Goal: Transaction & Acquisition: Download file/media

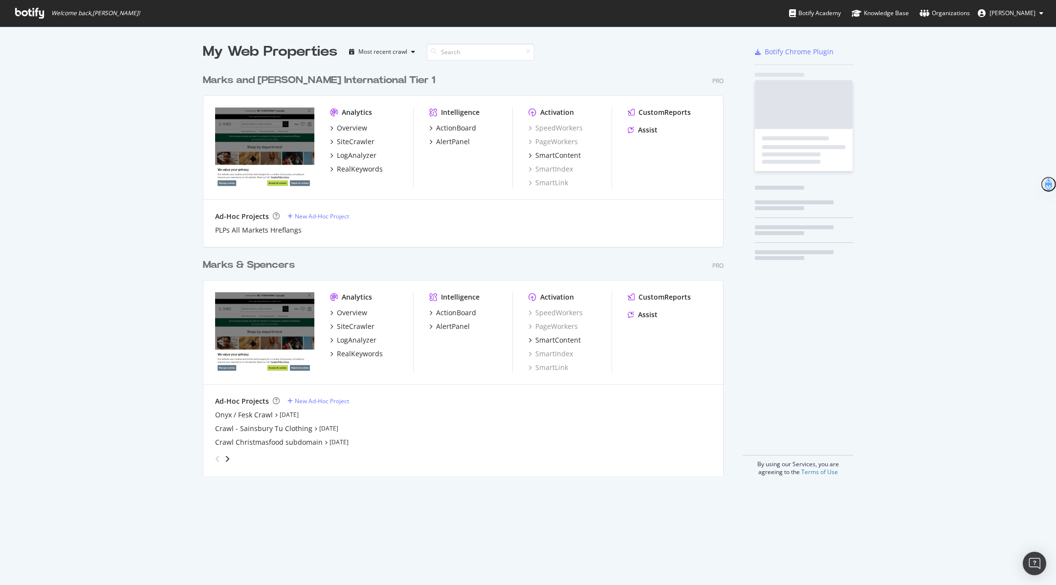
scroll to position [415, 528]
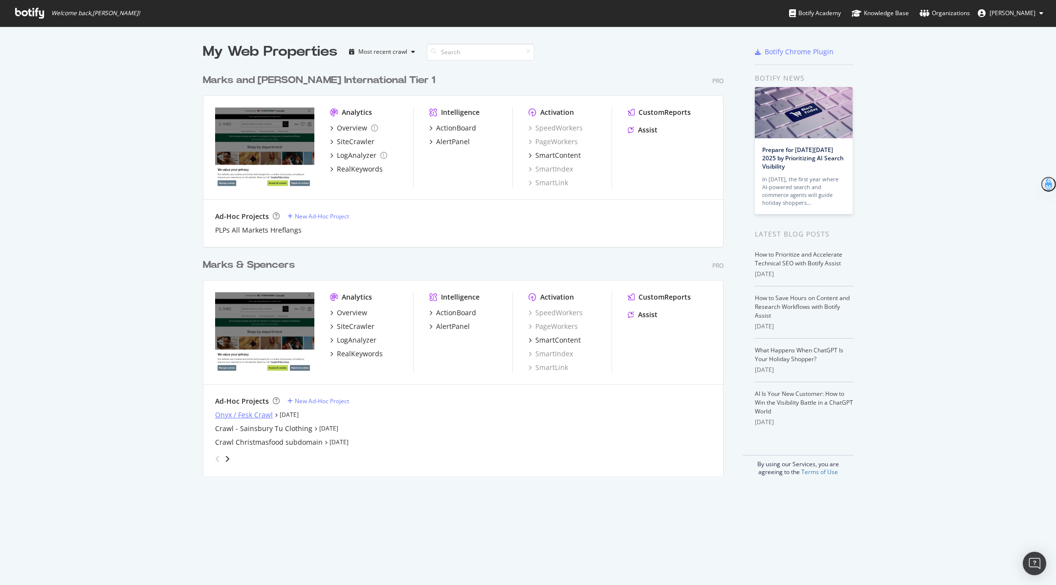
click at [258, 415] on div "Onyx / Fesk Crawl" at bounding box center [244, 415] width 58 height 10
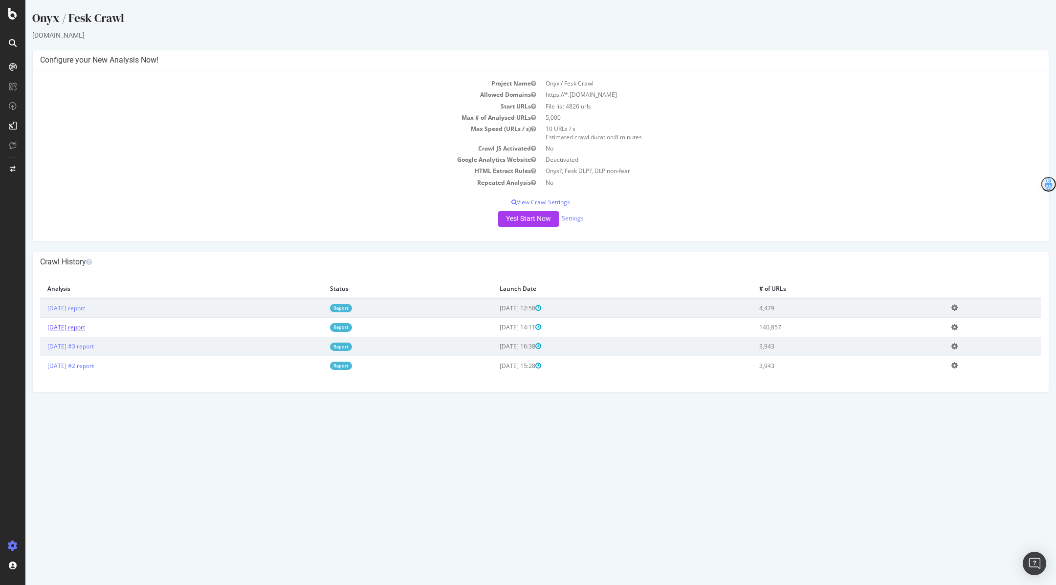
click at [82, 328] on link "[DATE] report" at bounding box center [66, 327] width 38 height 8
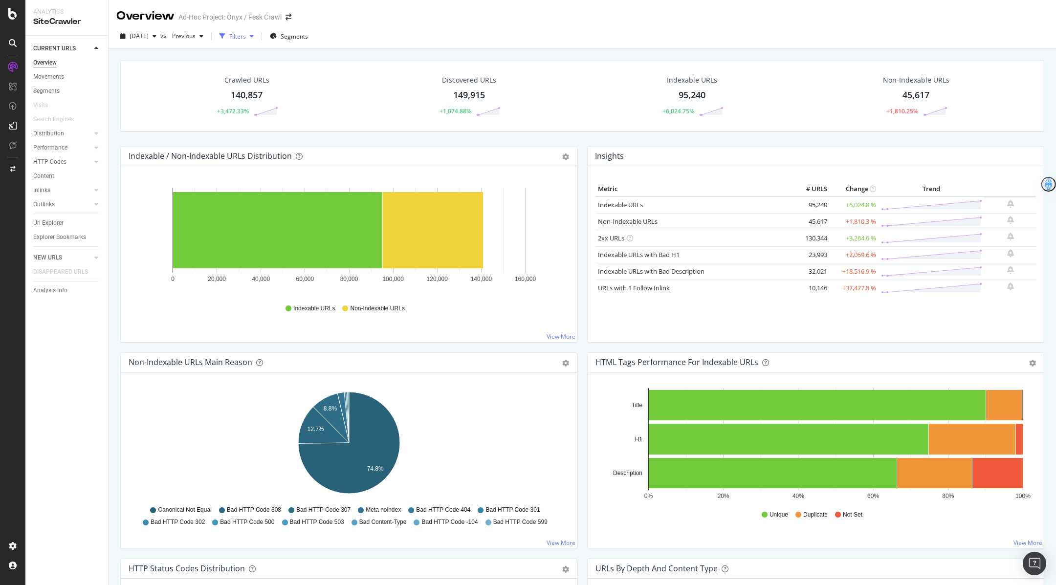
click at [258, 41] on div "Filters" at bounding box center [237, 36] width 42 height 15
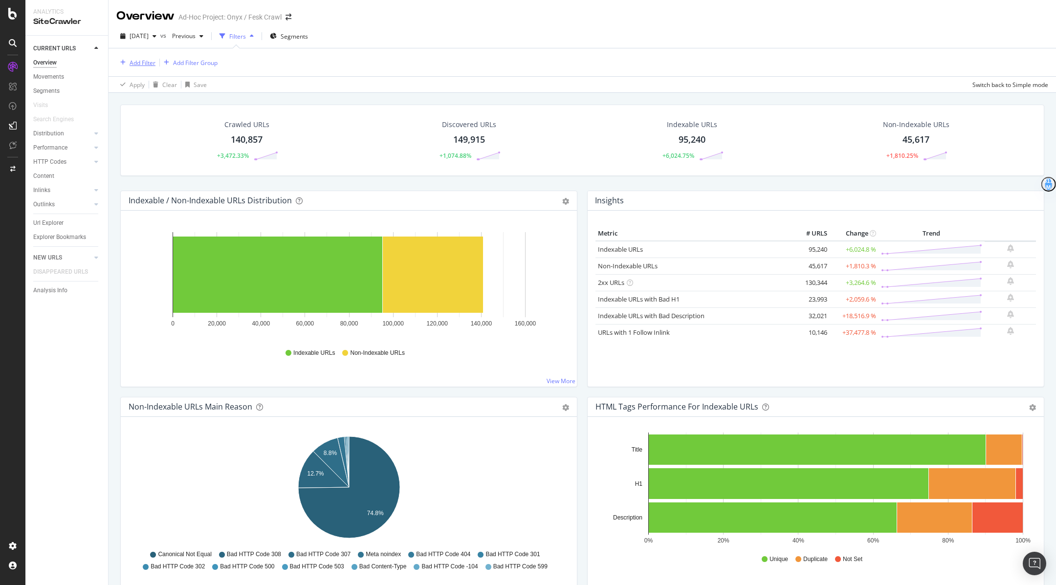
click at [132, 60] on div "Add Filter" at bounding box center [143, 63] width 26 height 8
click at [47, 218] on div "Url Explorer" at bounding box center [48, 223] width 30 height 10
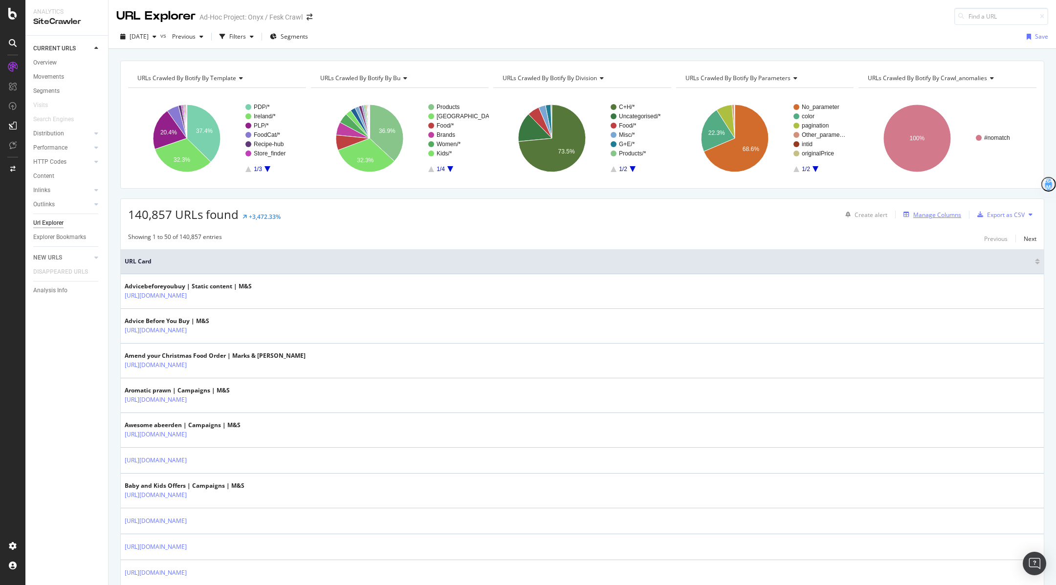
click at [926, 209] on div "Manage Columns" at bounding box center [931, 214] width 62 height 11
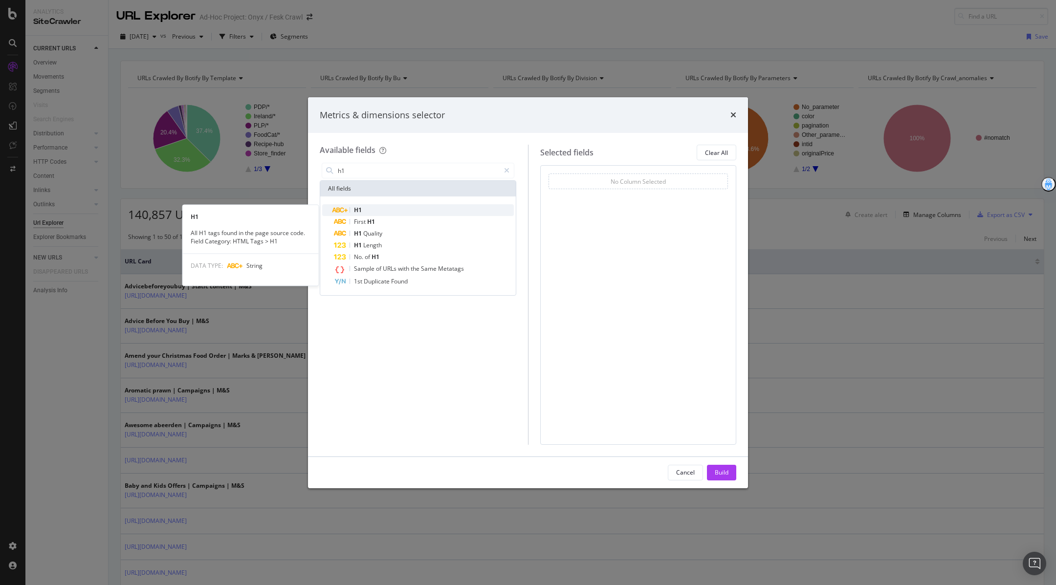
type input "h1"
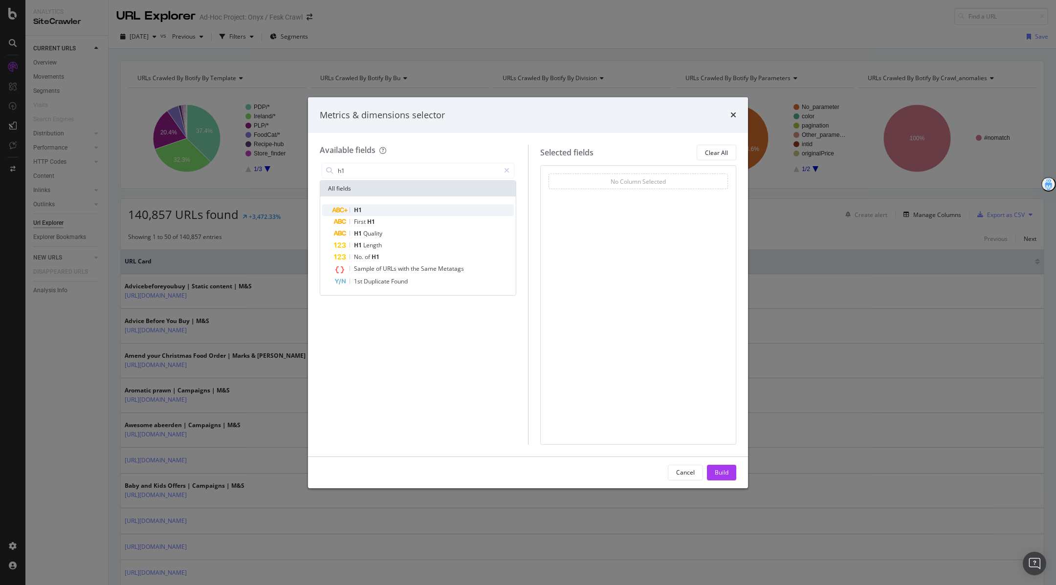
click at [433, 210] on div "H1" at bounding box center [424, 210] width 180 height 12
click at [726, 476] on div "Build" at bounding box center [722, 472] width 14 height 8
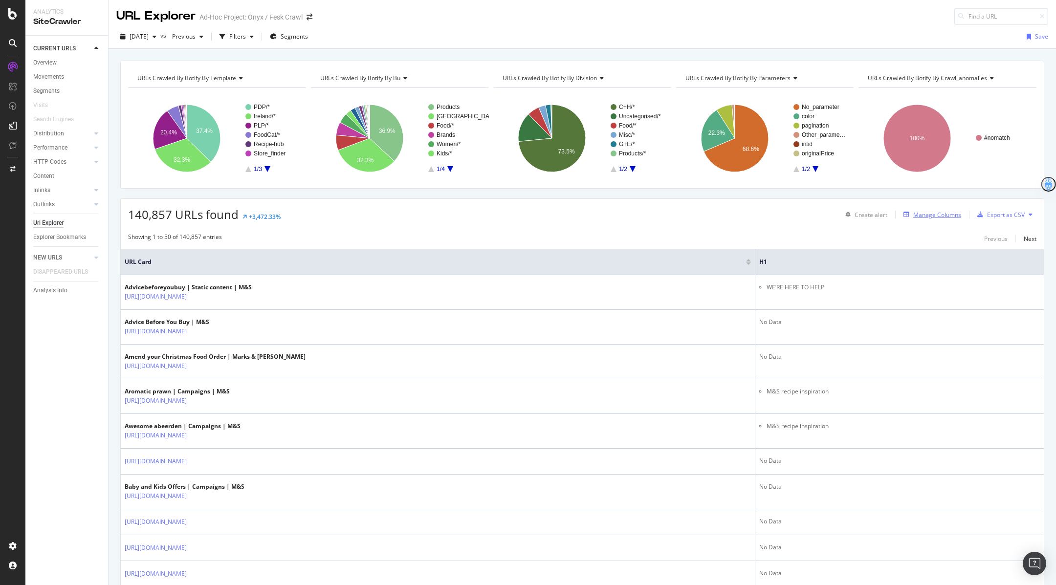
click at [945, 215] on div "Manage Columns" at bounding box center [937, 215] width 48 height 8
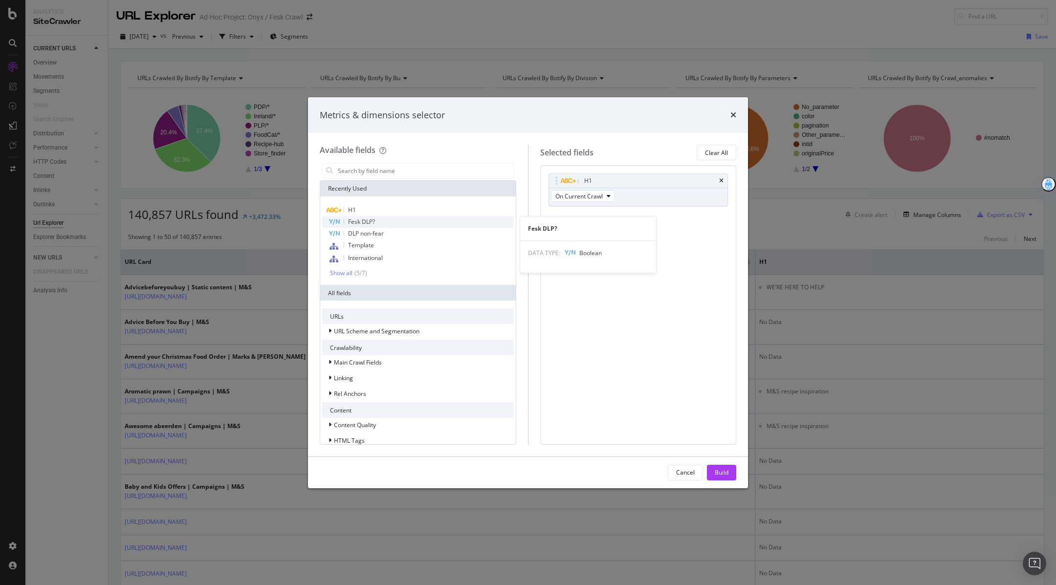
click at [402, 219] on div "Fesk DLP?" at bounding box center [418, 222] width 192 height 12
click at [392, 233] on div "DLP non-fear" at bounding box center [418, 234] width 192 height 12
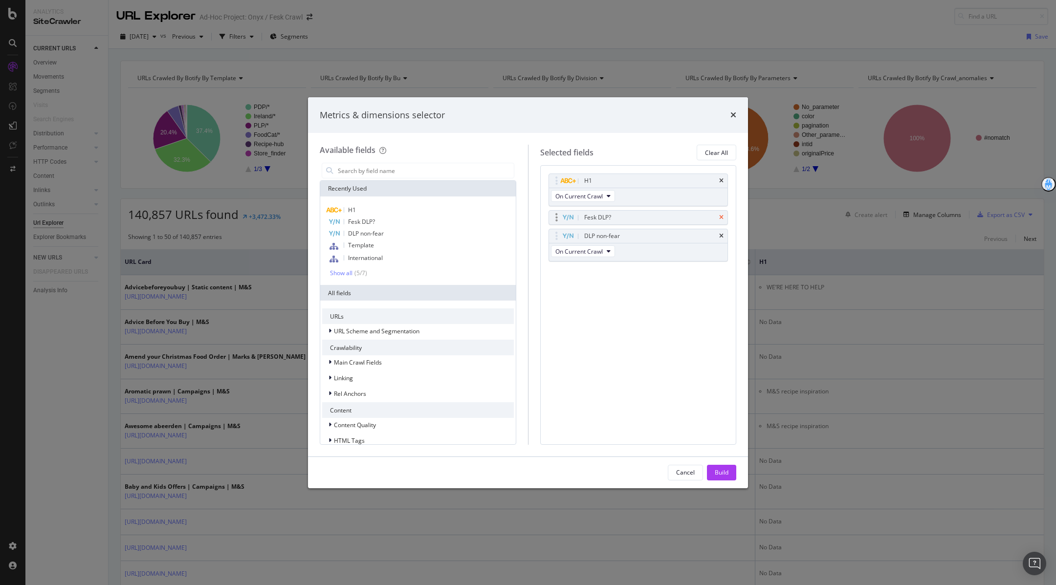
click at [723, 215] on icon "times" at bounding box center [721, 218] width 4 height 6
click at [722, 217] on icon "times" at bounding box center [721, 218] width 4 height 6
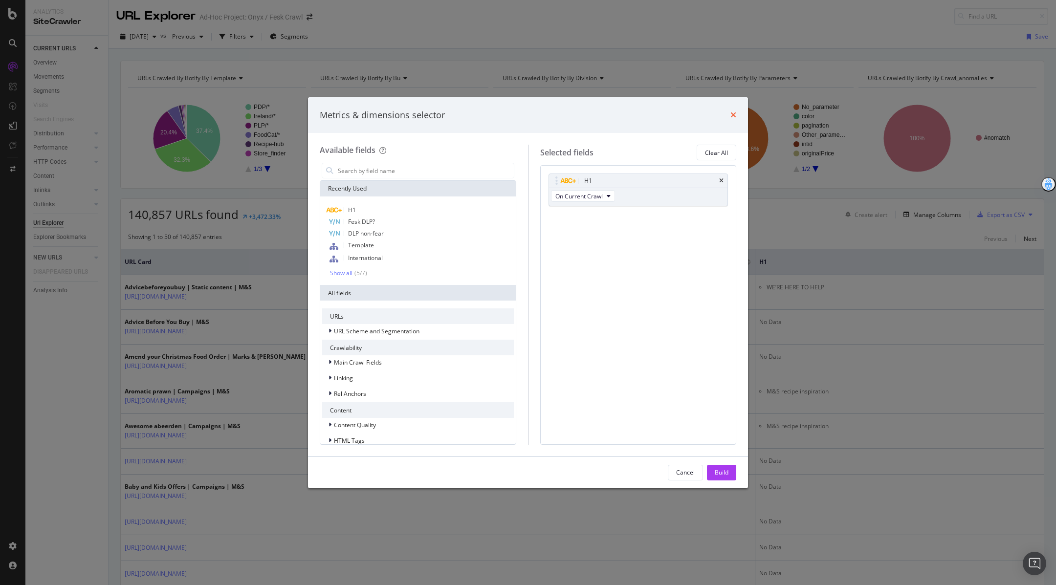
click at [736, 111] on icon "times" at bounding box center [734, 115] width 6 height 8
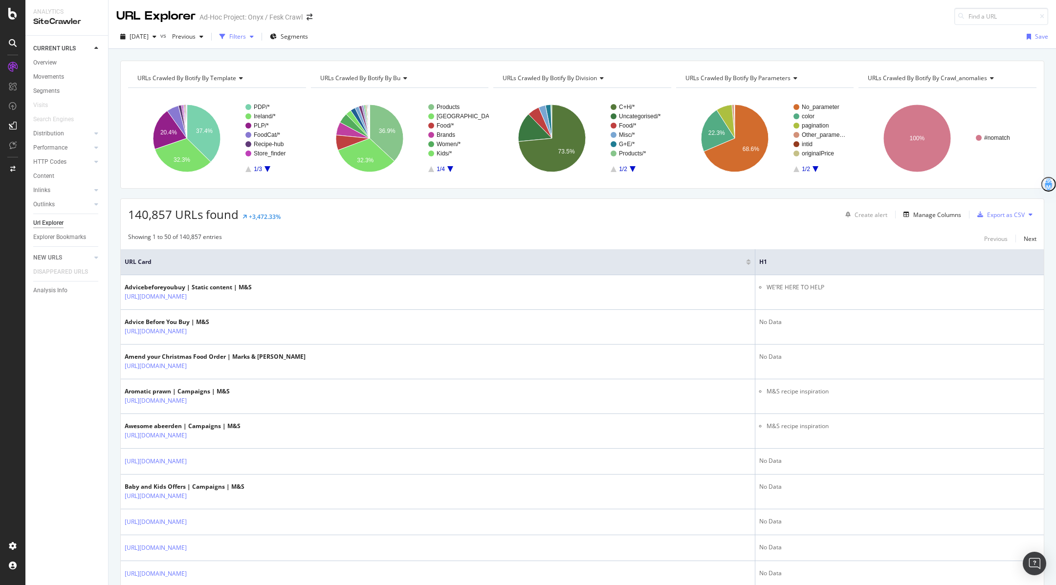
click at [229, 38] on div "button" at bounding box center [223, 37] width 14 height 14
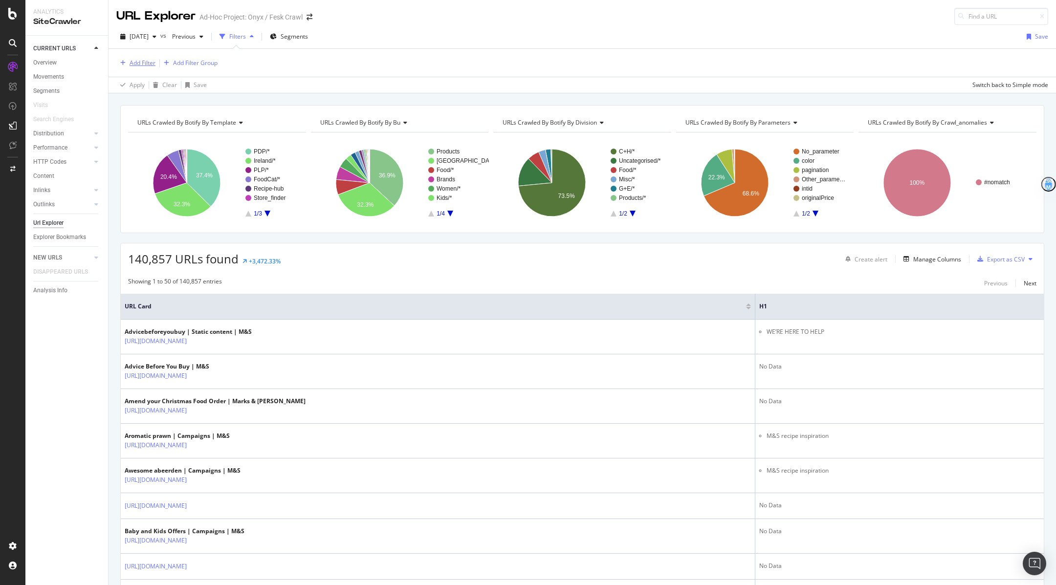
click at [129, 64] on div "button" at bounding box center [122, 63] width 13 height 6
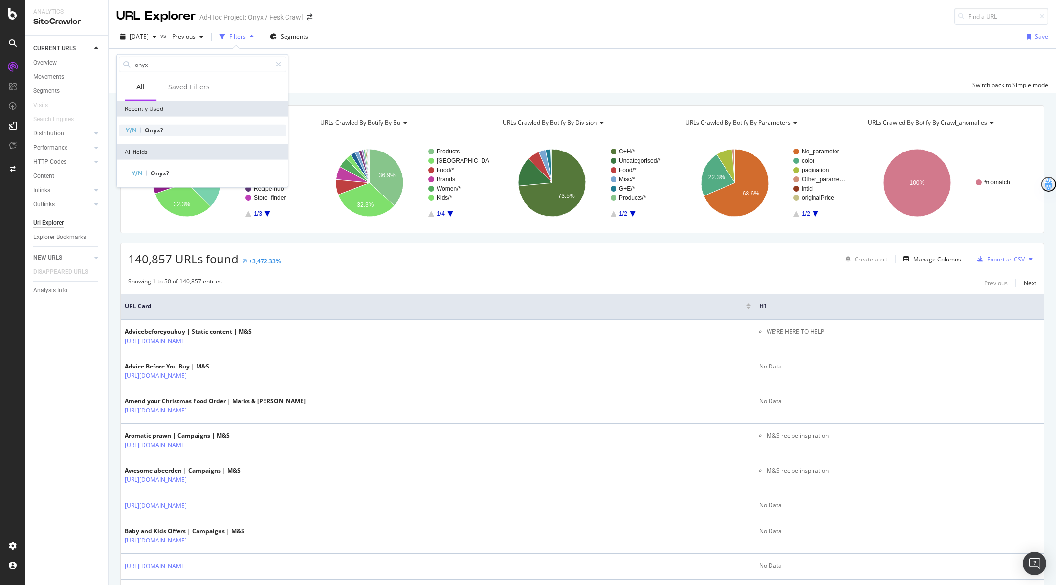
type input "onyx"
click at [175, 134] on div "Onyx?" at bounding box center [202, 131] width 167 height 12
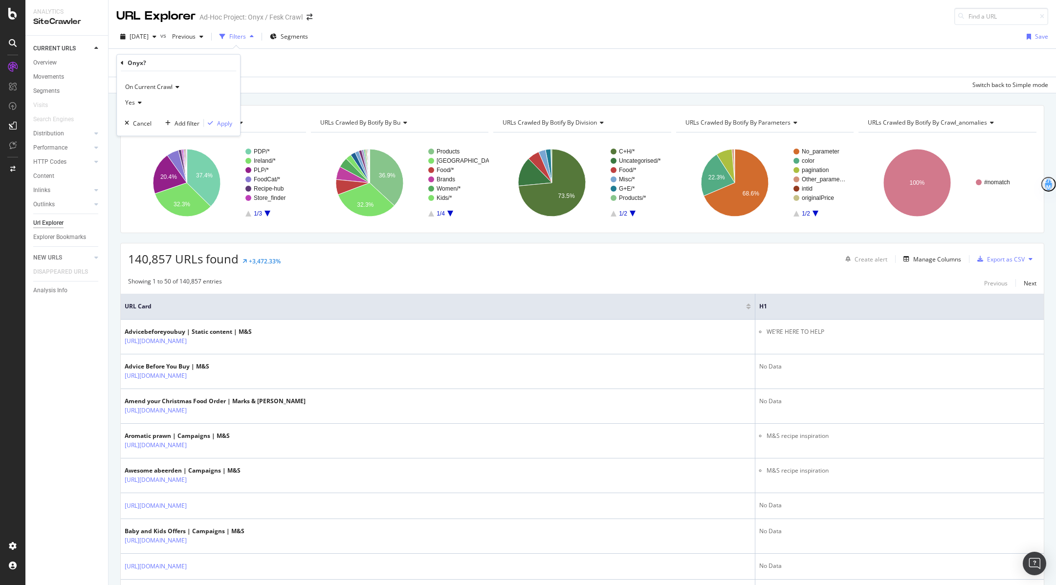
click at [137, 104] on icon at bounding box center [138, 103] width 7 height 6
click at [141, 135] on div "No" at bounding box center [179, 135] width 105 height 13
click at [225, 125] on div "Apply" at bounding box center [224, 123] width 15 height 8
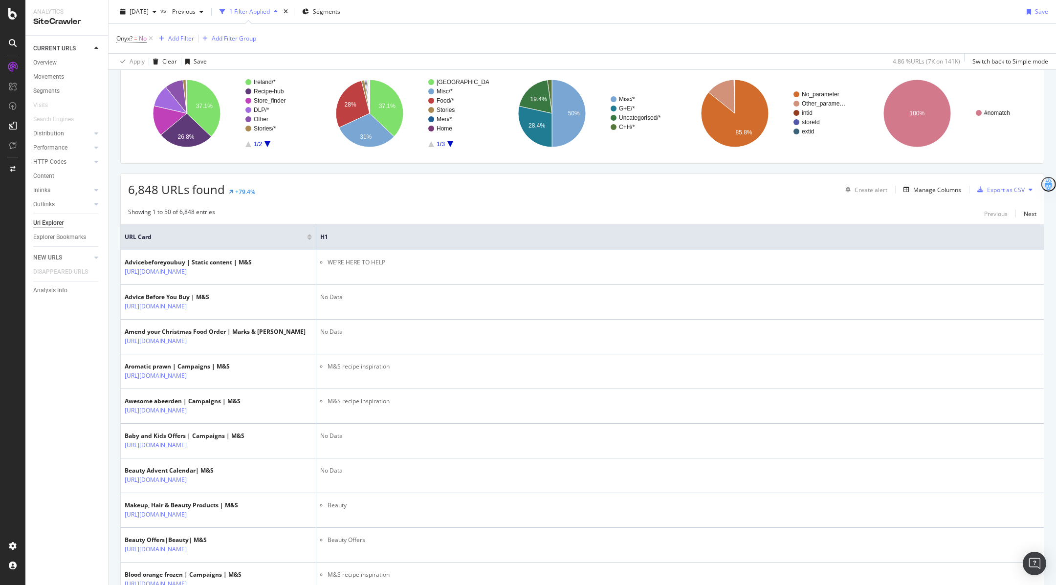
scroll to position [187, 0]
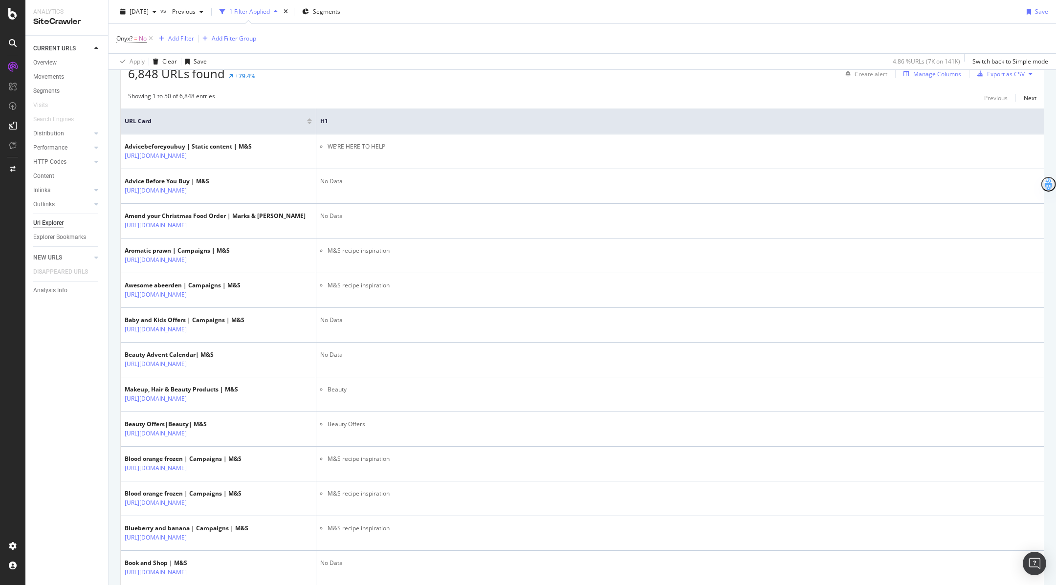
click at [944, 75] on div "Manage Columns" at bounding box center [937, 74] width 48 height 8
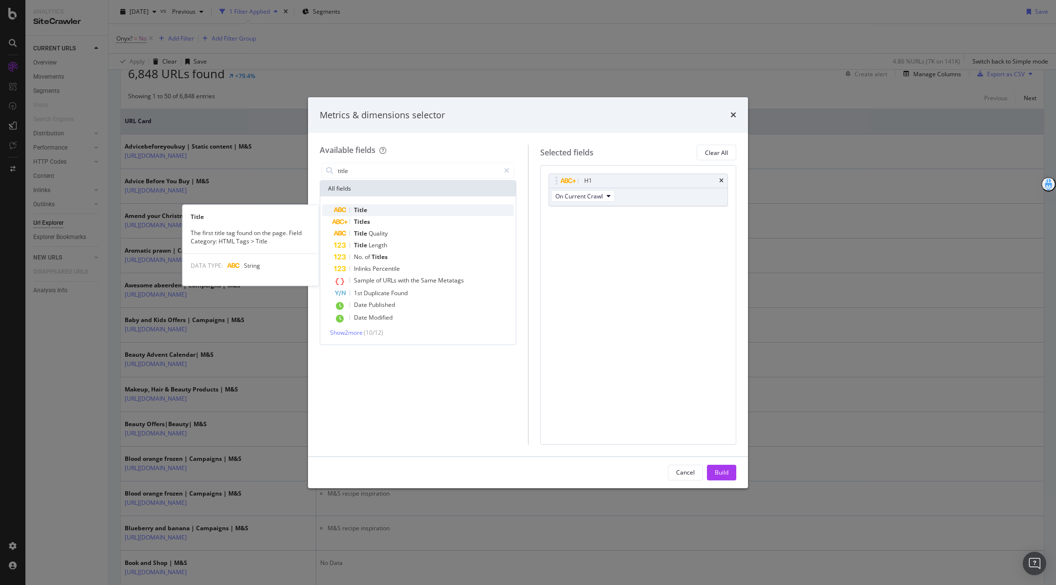
type input "title"
click at [357, 210] on span "Title" at bounding box center [360, 210] width 13 height 8
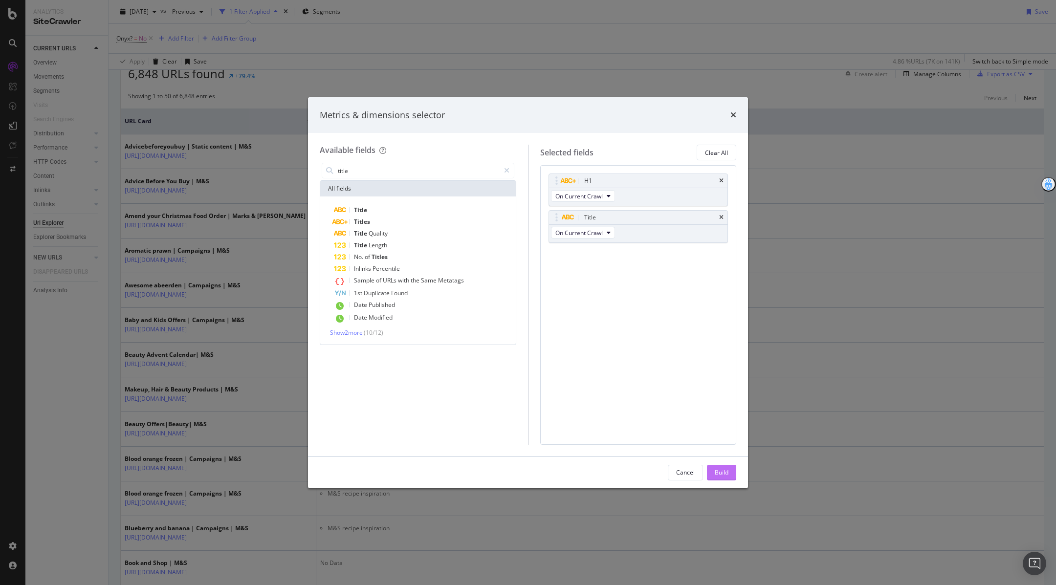
click at [733, 473] on button "Build" at bounding box center [721, 473] width 29 height 16
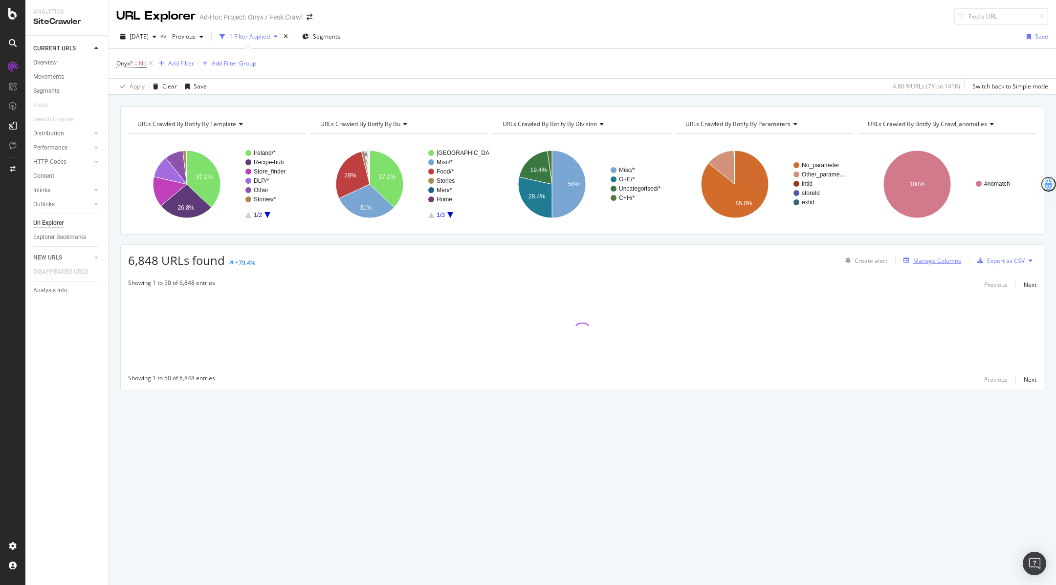
click at [944, 258] on div "Manage Columns" at bounding box center [937, 261] width 48 height 8
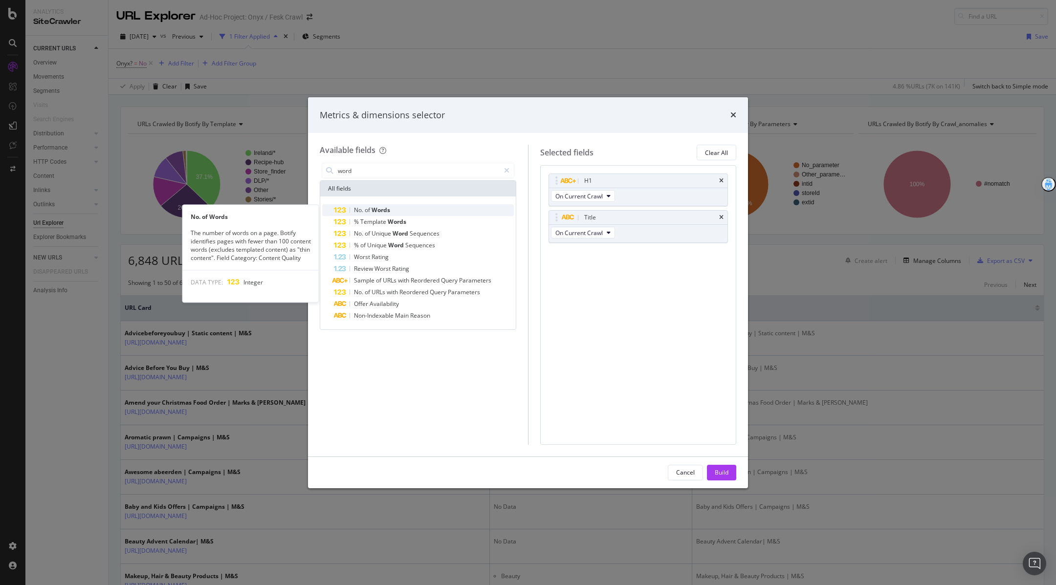
type input "word"
click at [395, 207] on div "No. of Words" at bounding box center [424, 210] width 180 height 12
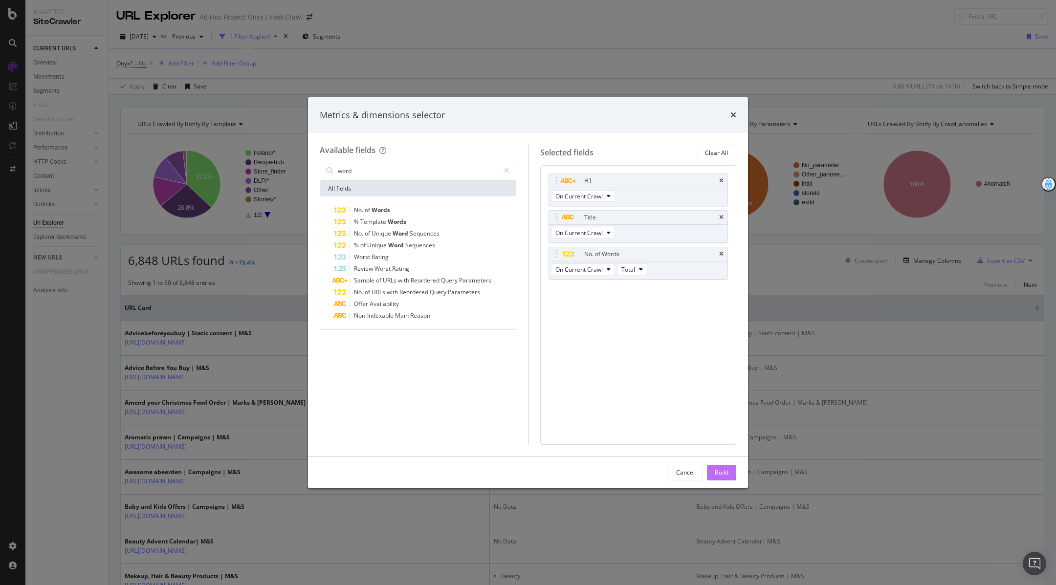
click at [712, 475] on button "Build" at bounding box center [721, 473] width 29 height 16
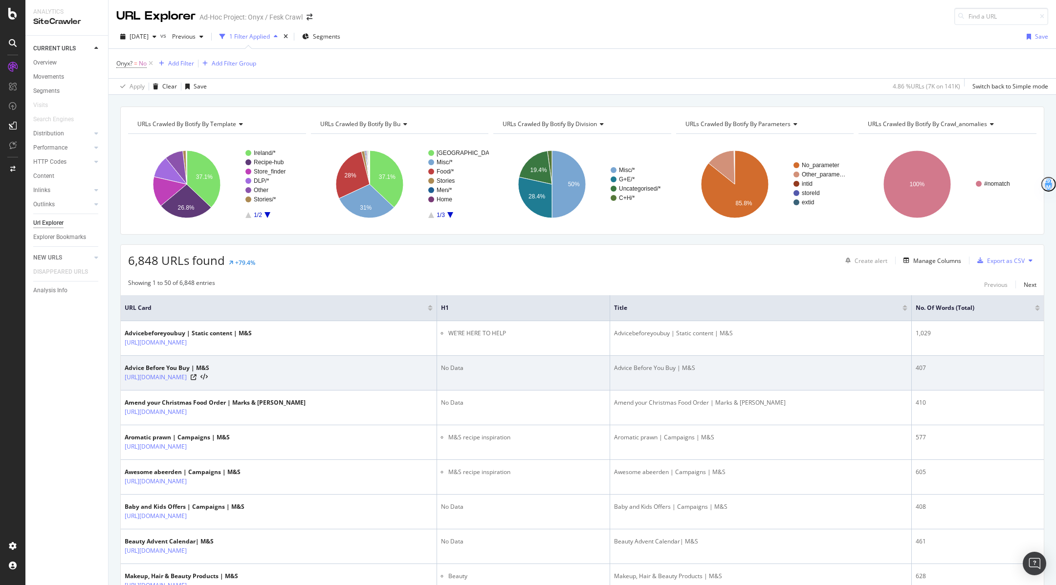
click at [209, 374] on div "[URL][DOMAIN_NAME]" at bounding box center [167, 378] width 85 height 10
click at [197, 375] on icon at bounding box center [194, 378] width 6 height 6
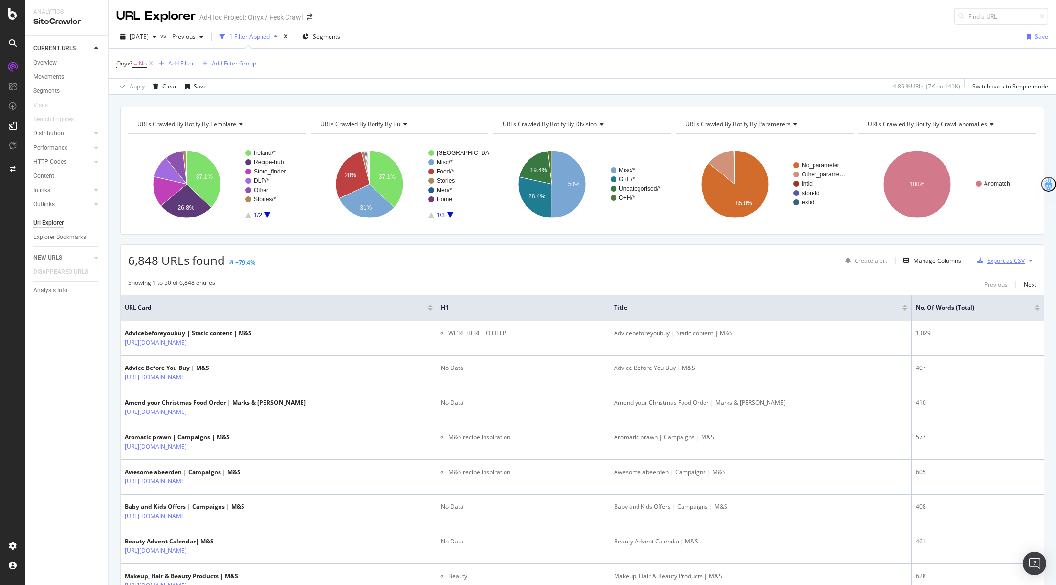
click at [1014, 261] on div "Export as CSV" at bounding box center [1006, 261] width 38 height 8
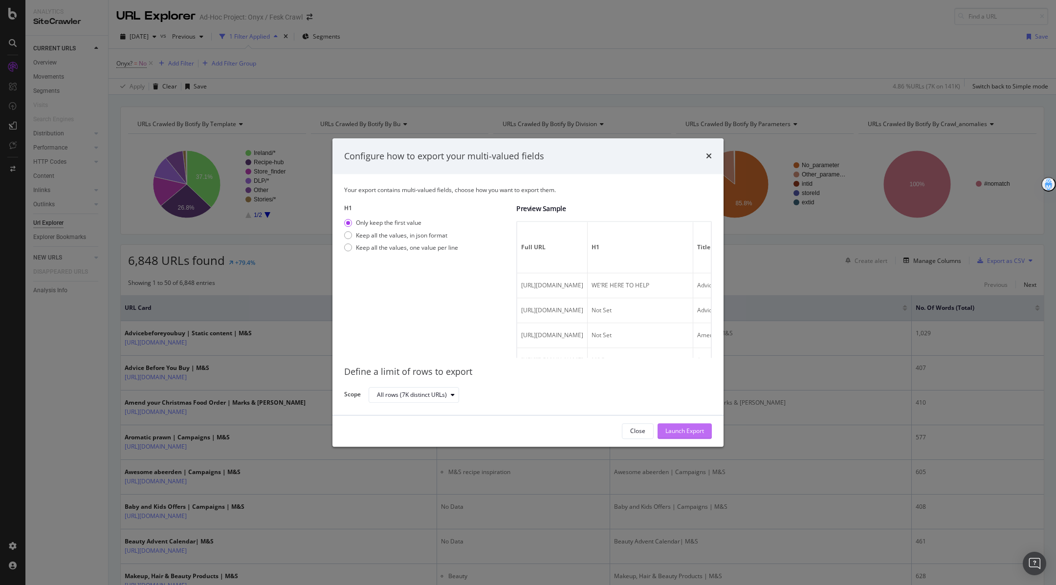
click at [692, 430] on div "Launch Export" at bounding box center [685, 431] width 39 height 8
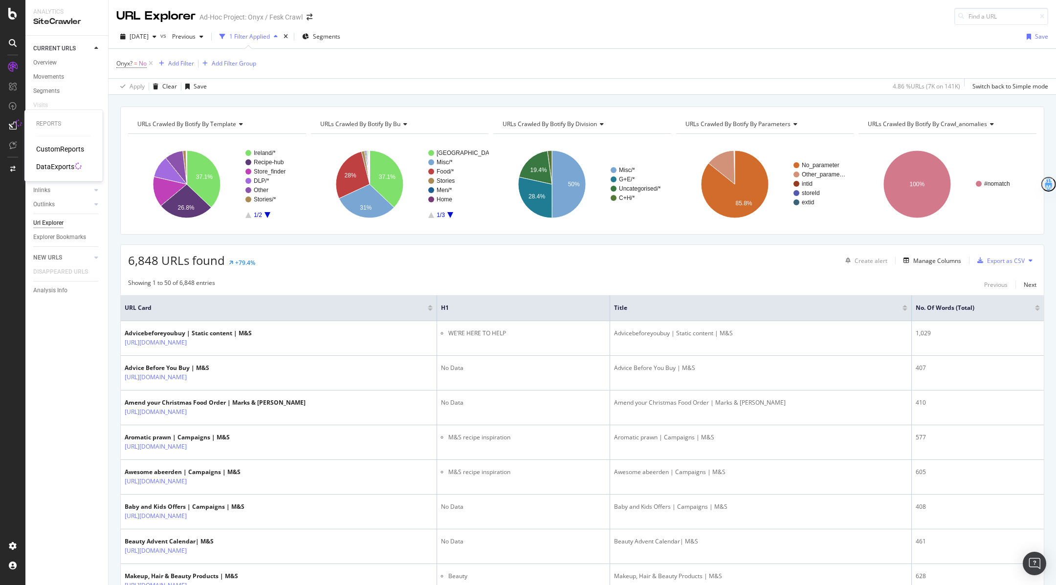
click at [62, 165] on div "DataExports" at bounding box center [55, 167] width 38 height 10
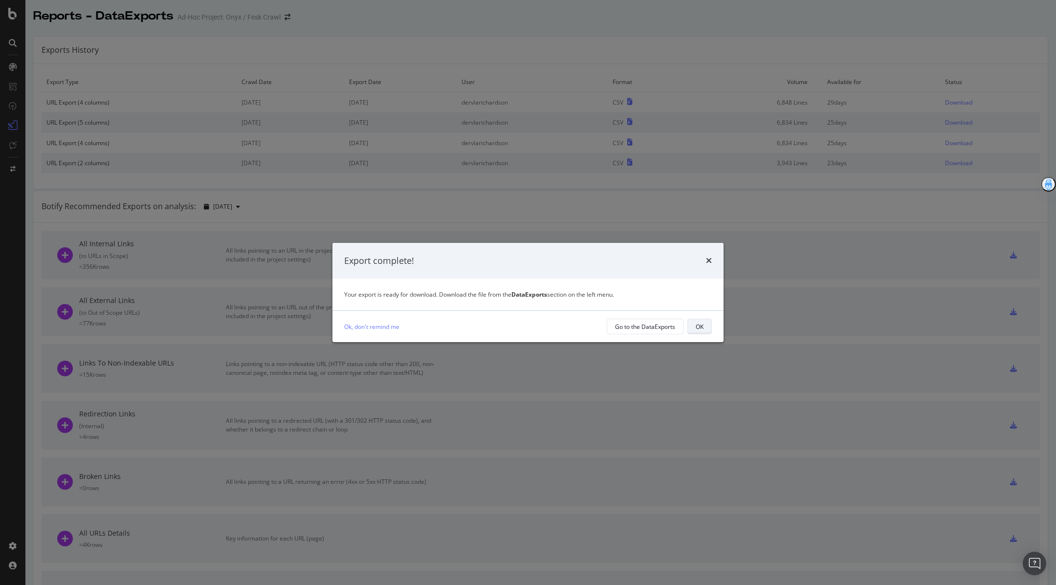
click at [702, 333] on div "OK" at bounding box center [700, 327] width 8 height 14
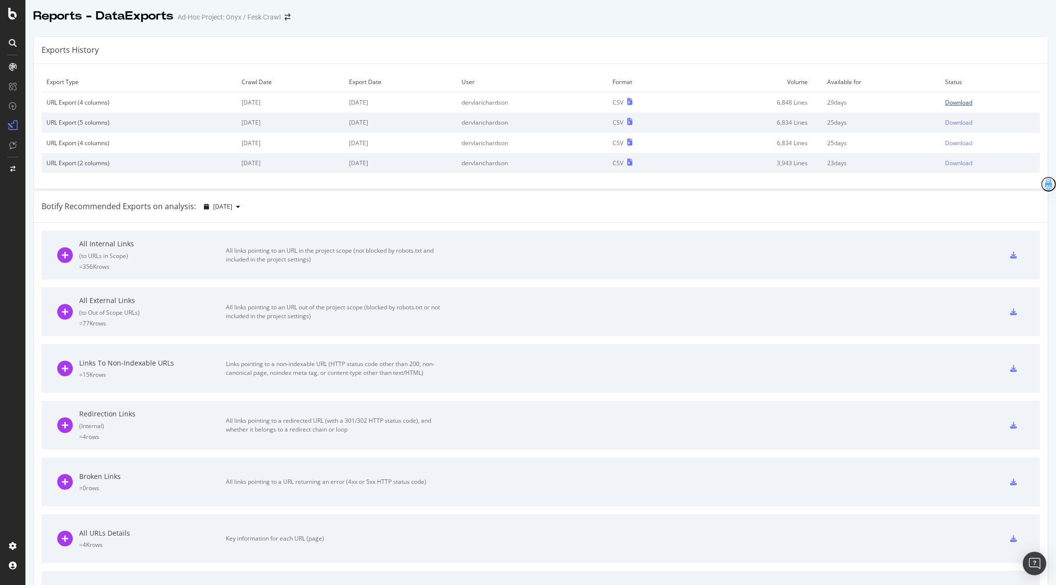
click at [972, 98] on div "Download" at bounding box center [958, 102] width 27 height 8
